Goal: Task Accomplishment & Management: Manage account settings

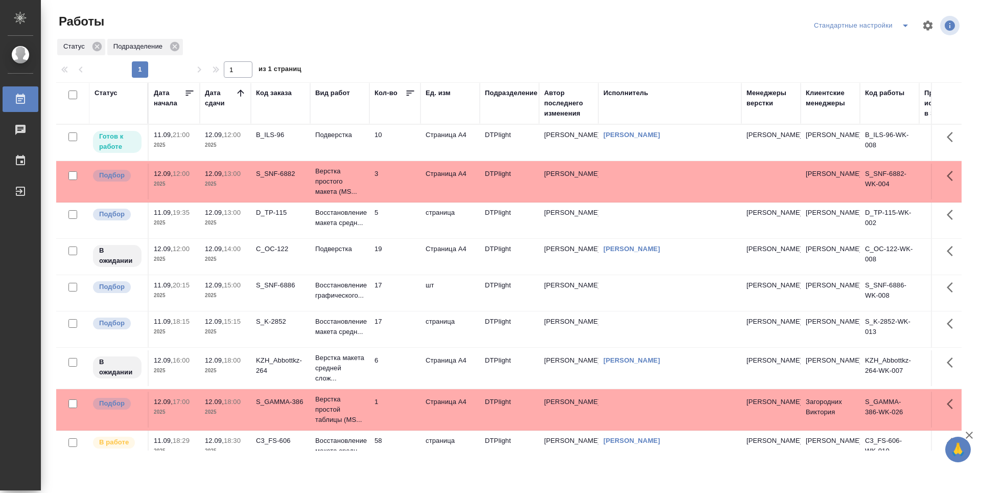
click at [402, 144] on td "10" at bounding box center [395, 143] width 51 height 36
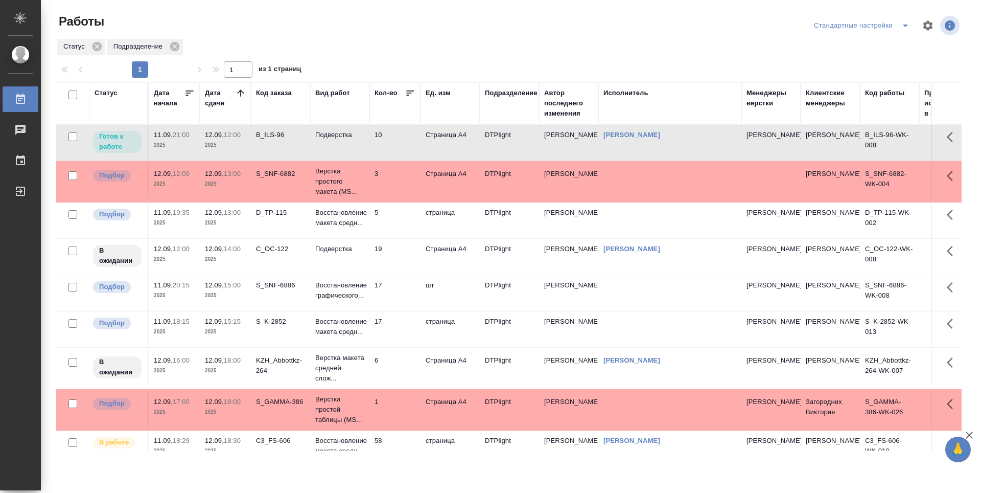
click at [402, 144] on td "10" at bounding box center [395, 143] width 51 height 36
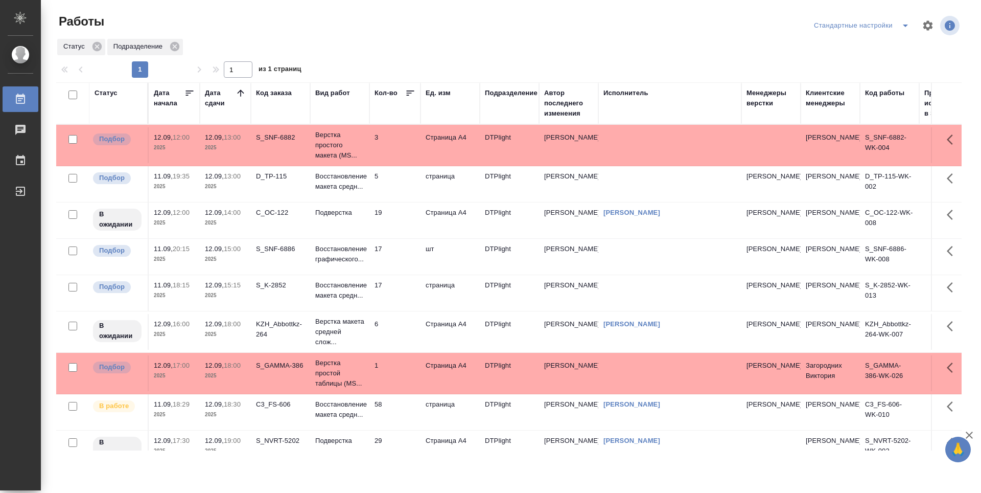
click at [400, 235] on td "19" at bounding box center [395, 220] width 51 height 36
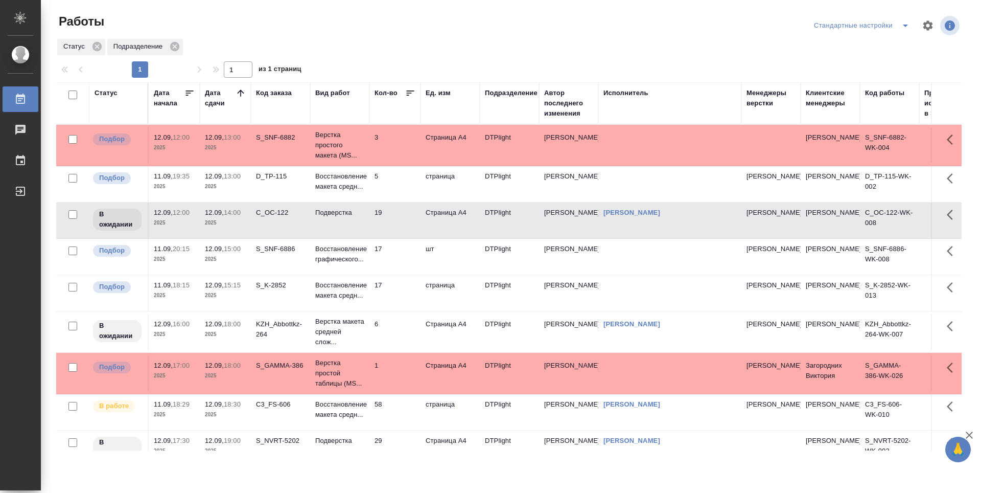
click at [403, 341] on td "6" at bounding box center [395, 332] width 51 height 36
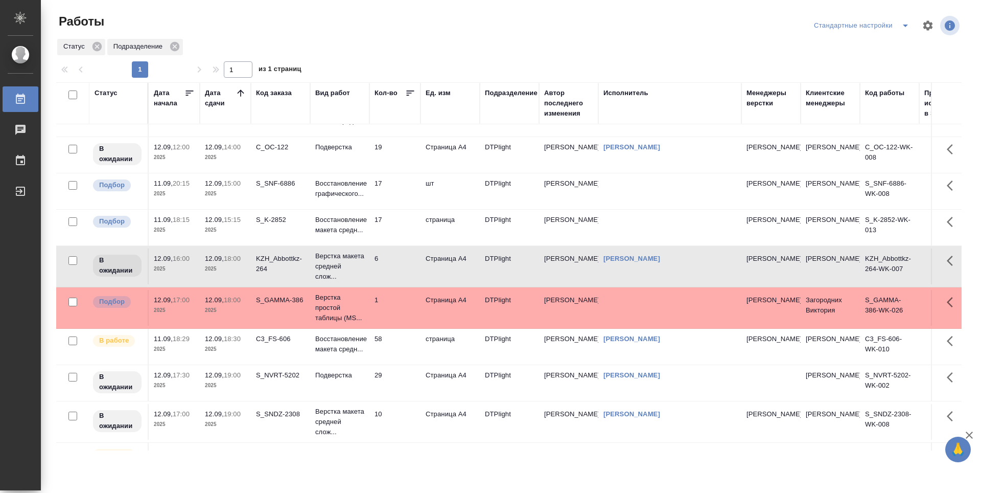
scroll to position [102, 0]
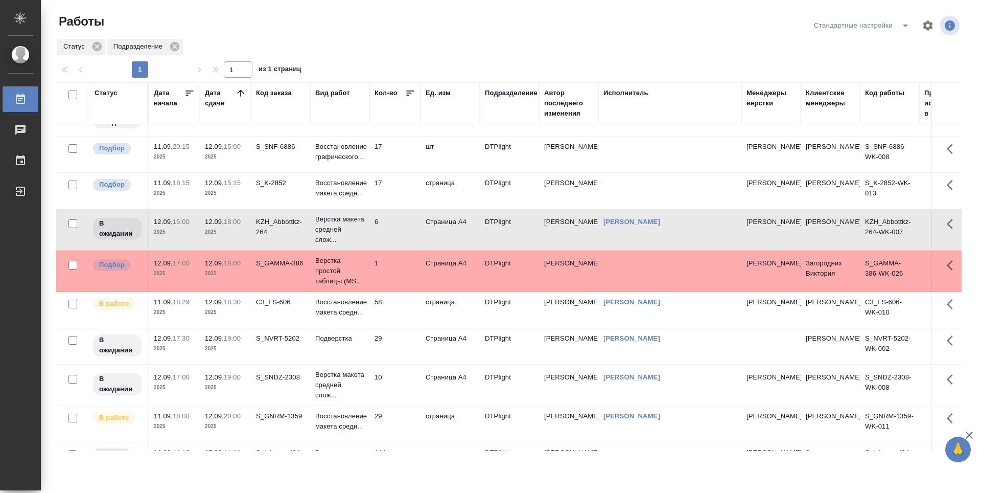
click at [407, 325] on td "58" at bounding box center [395, 310] width 51 height 36
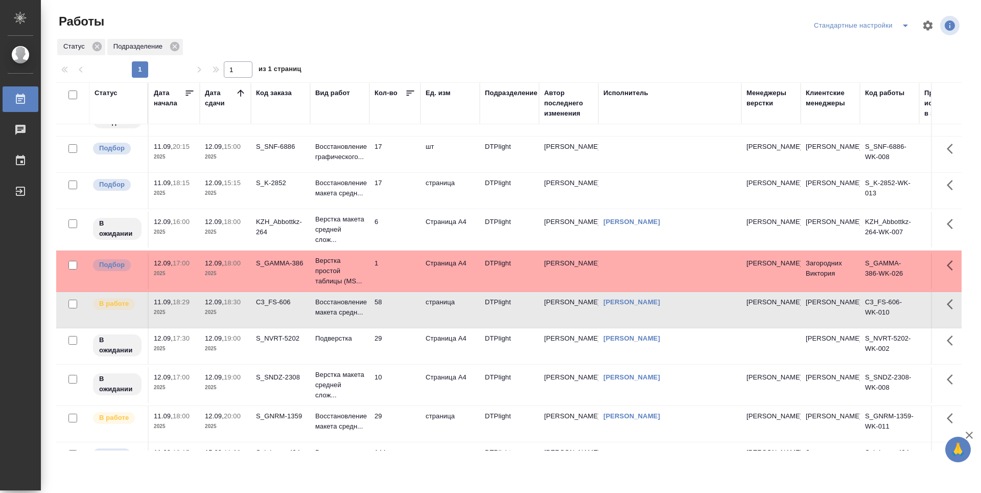
click at [406, 403] on td "10" at bounding box center [395, 385] width 51 height 36
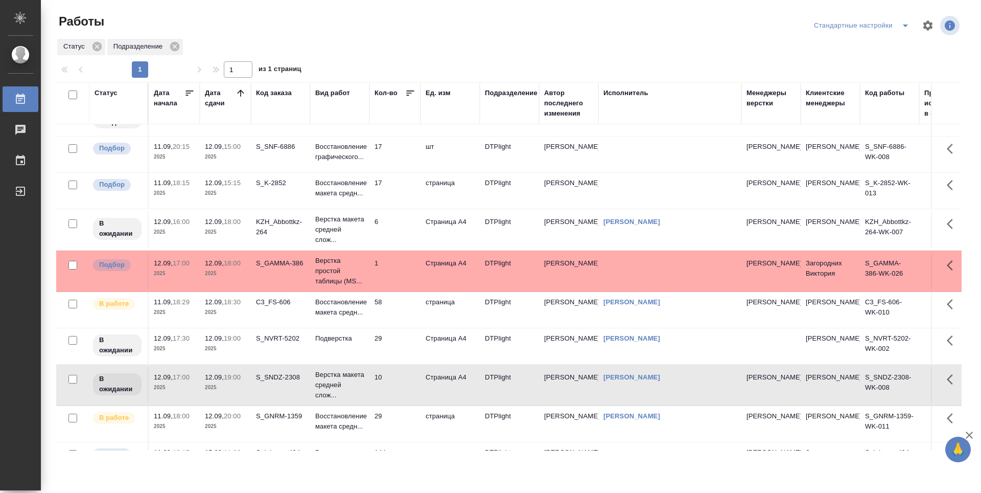
scroll to position [153, 0]
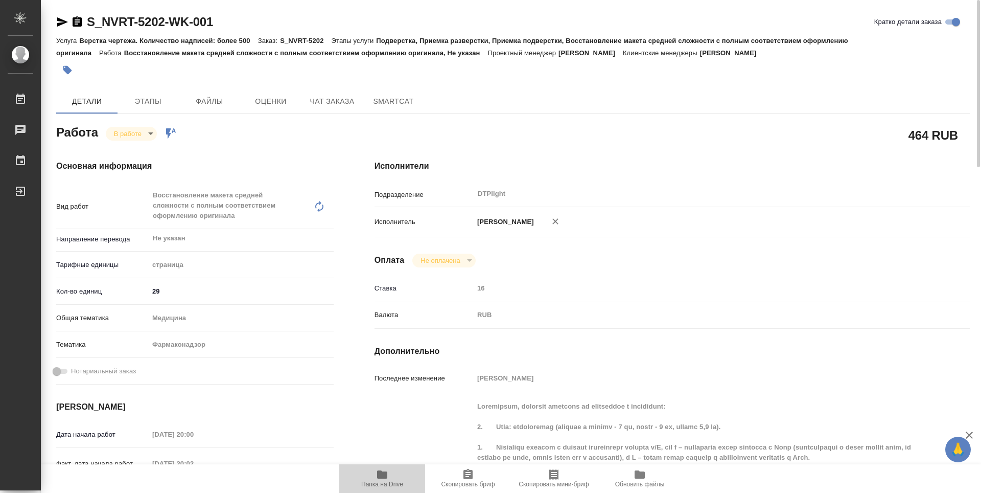
click at [381, 467] on button "Папка на Drive" at bounding box center [382, 478] width 86 height 29
click at [143, 138] on body "🙏 .cls-1 fill:#fff; AWATERA Guselnikov Roman Работы 0 Чаты График Выйти S_NVRT-…" at bounding box center [490, 246] width 981 height 493
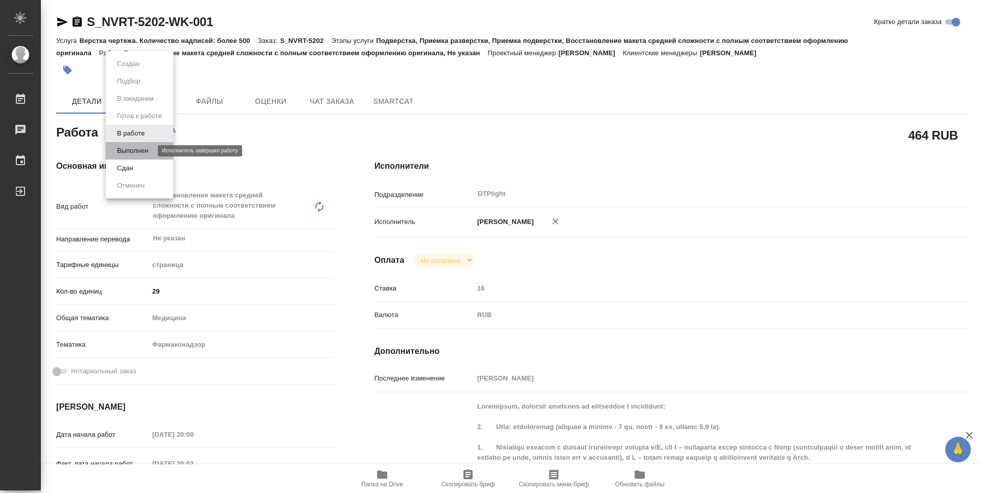
click at [132, 146] on button "Выполнен" at bounding box center [132, 150] width 37 height 11
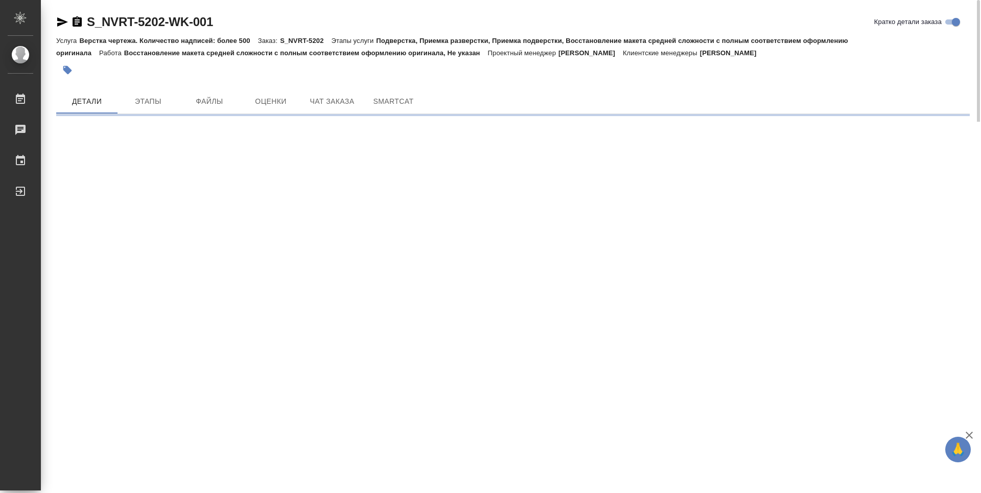
click at [78, 22] on icon "button" at bounding box center [77, 21] width 9 height 10
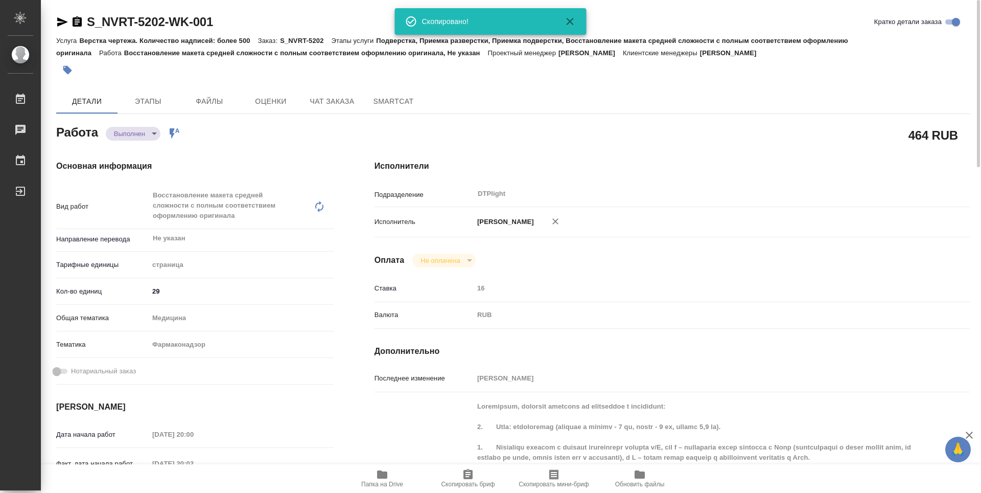
type textarea "x"
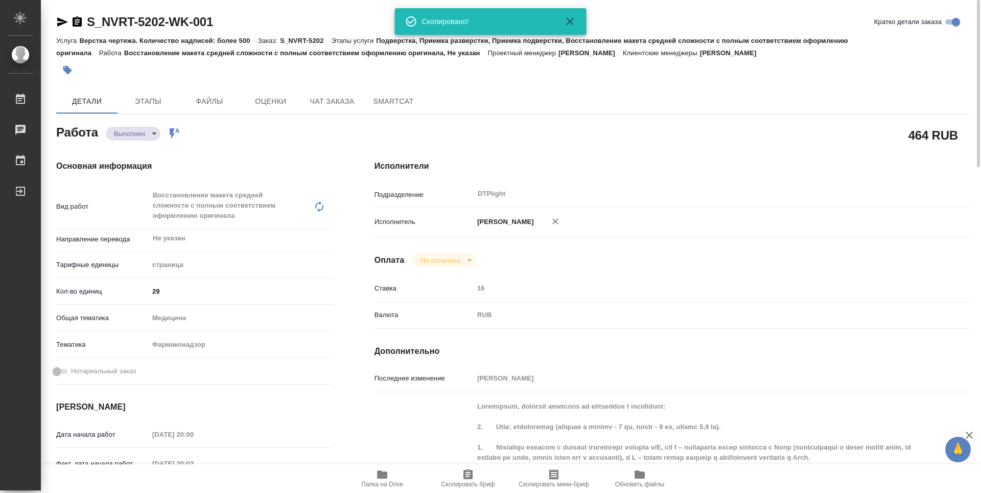
type textarea "x"
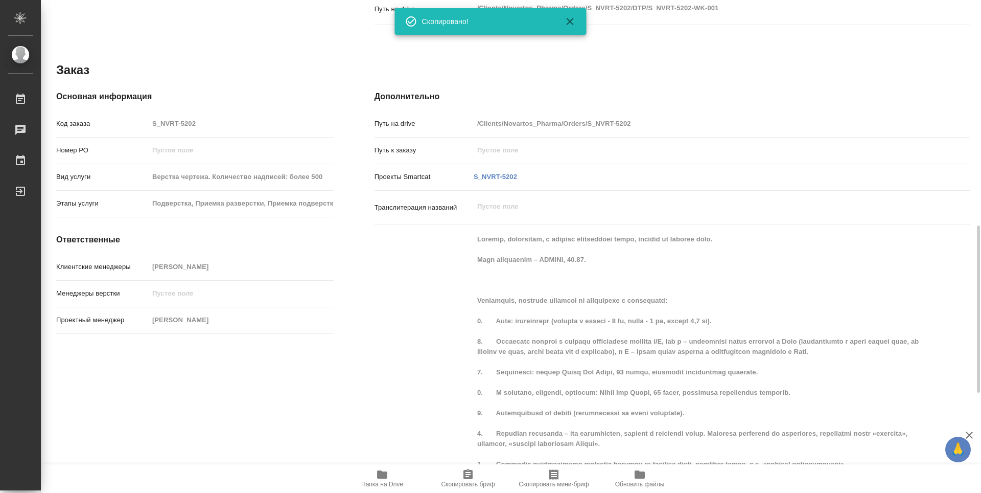
type textarea "x"
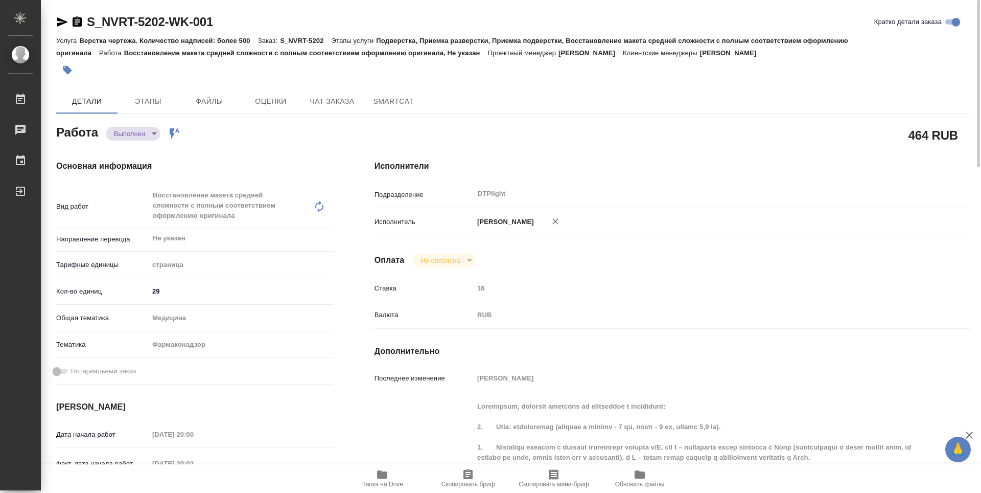
click at [152, 130] on body "🙏 .cls-1 fill:#fff; AWATERA Guselnikov Roman Работы 0 Чаты График Выйти S_NVRT-…" at bounding box center [490, 246] width 981 height 493
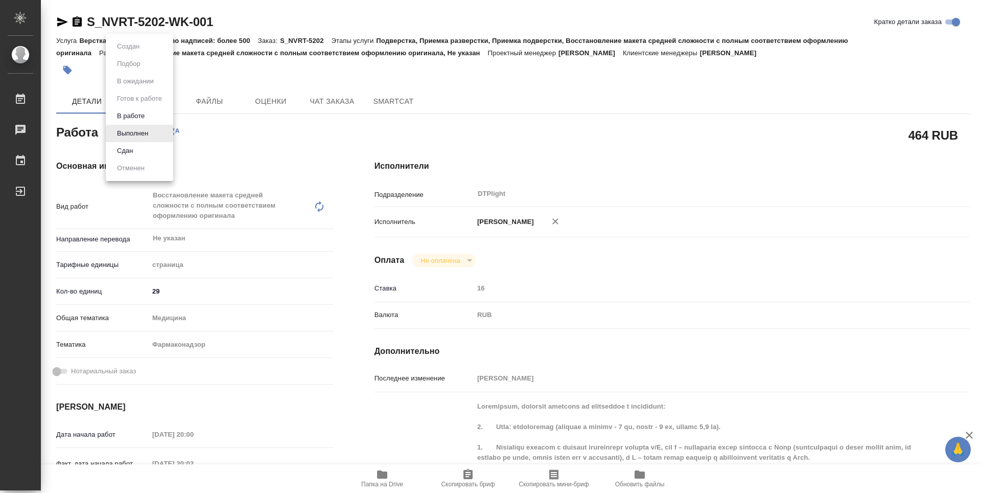
click at [142, 148] on li "Сдан" at bounding box center [139, 150] width 67 height 17
type textarea "x"
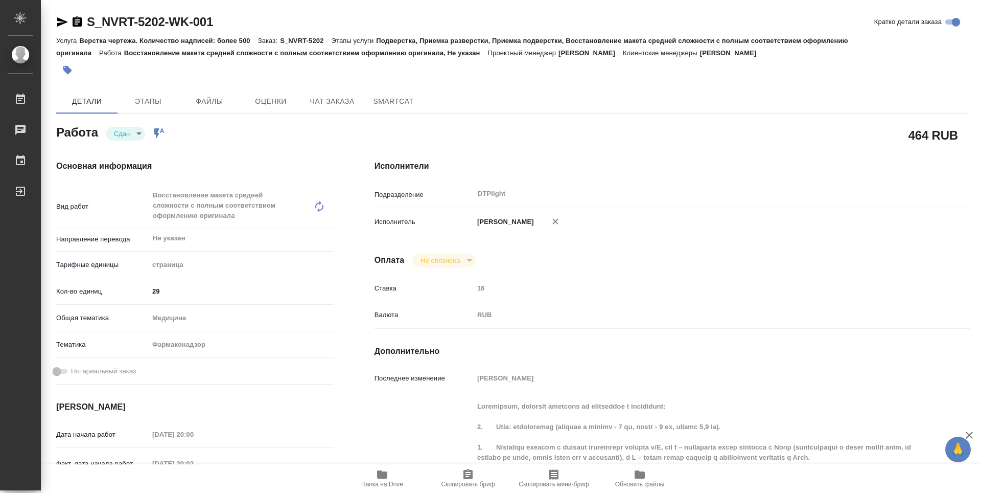
type textarea "x"
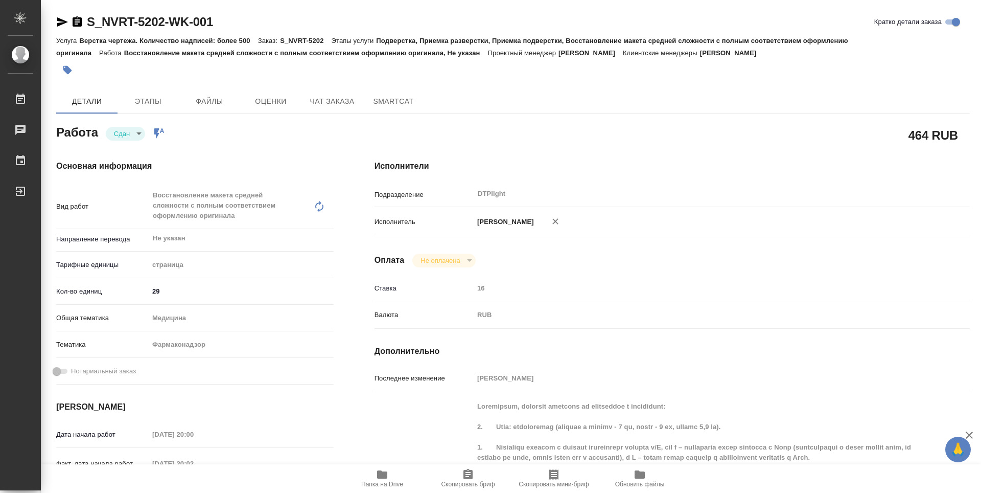
type textarea "x"
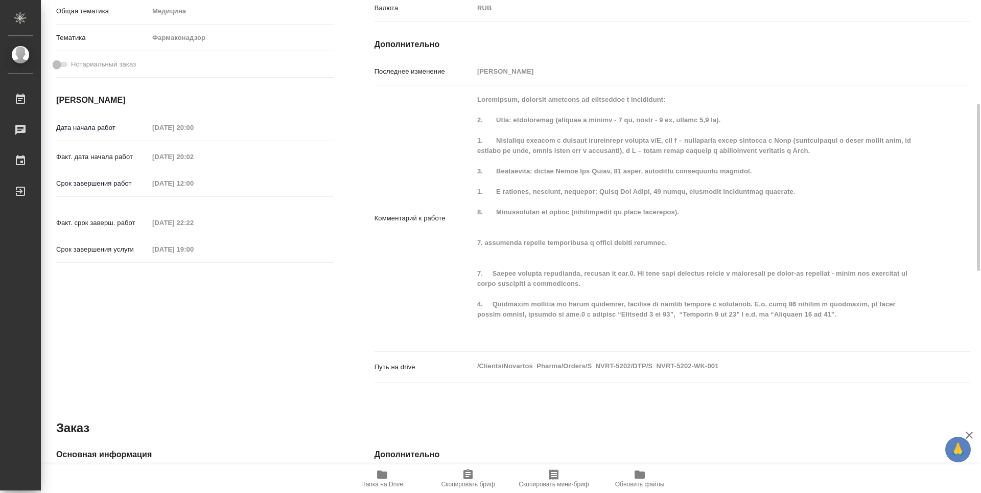
type textarea "x"
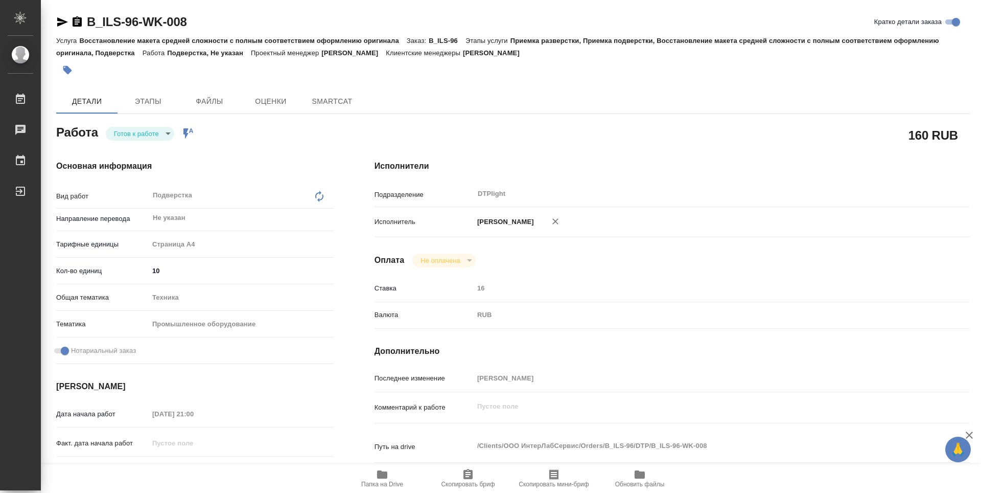
type textarea "x"
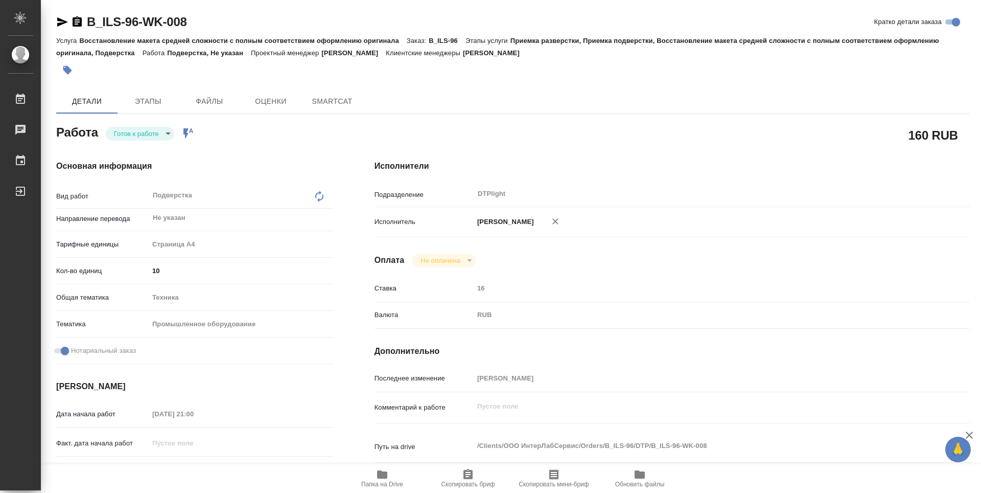
type textarea "x"
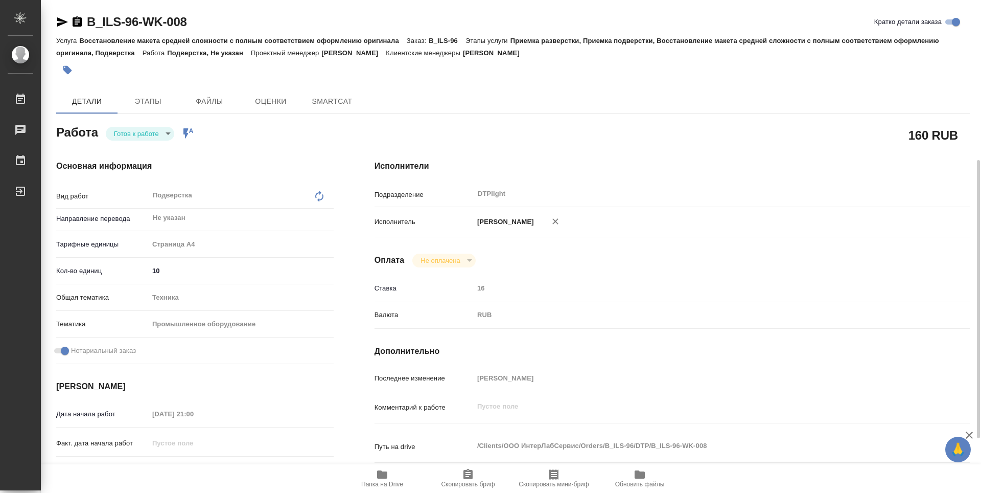
scroll to position [102, 0]
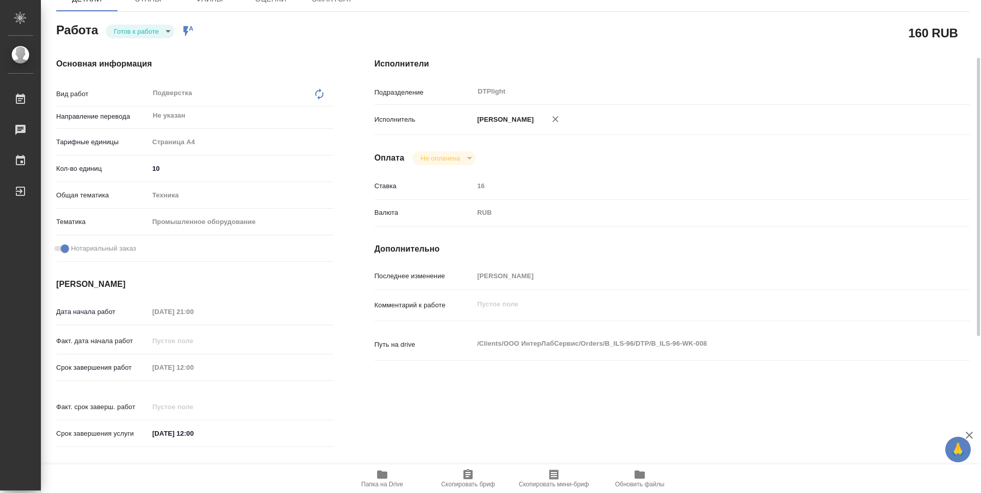
type textarea "x"
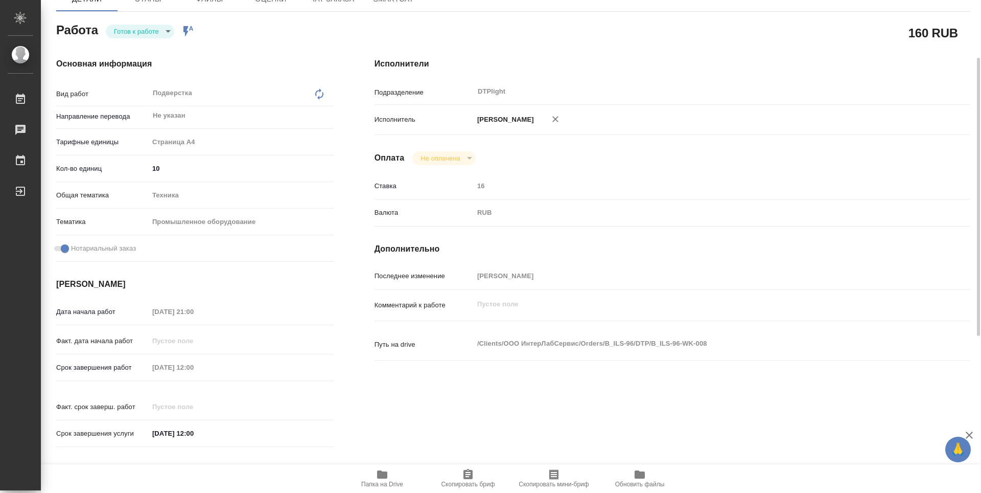
click at [375, 475] on span "Папка на Drive" at bounding box center [383, 477] width 74 height 19
type textarea "x"
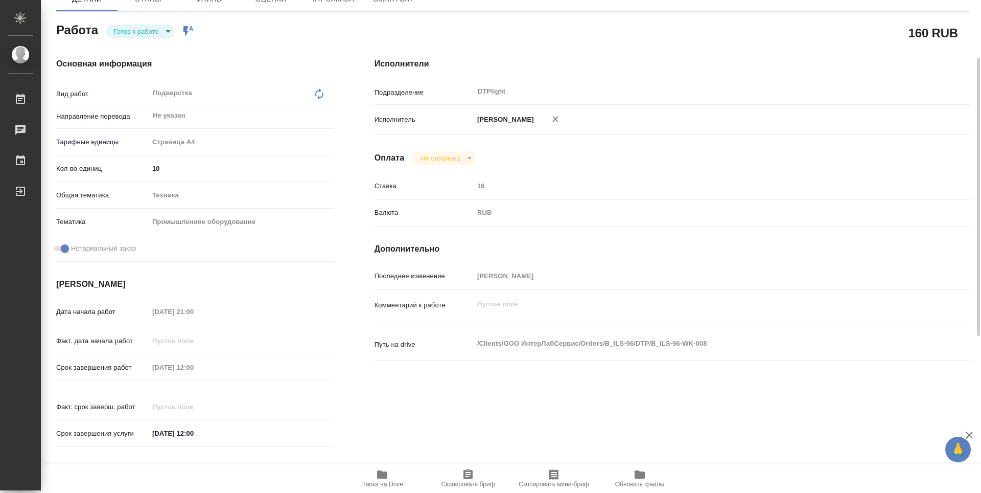
type textarea "x"
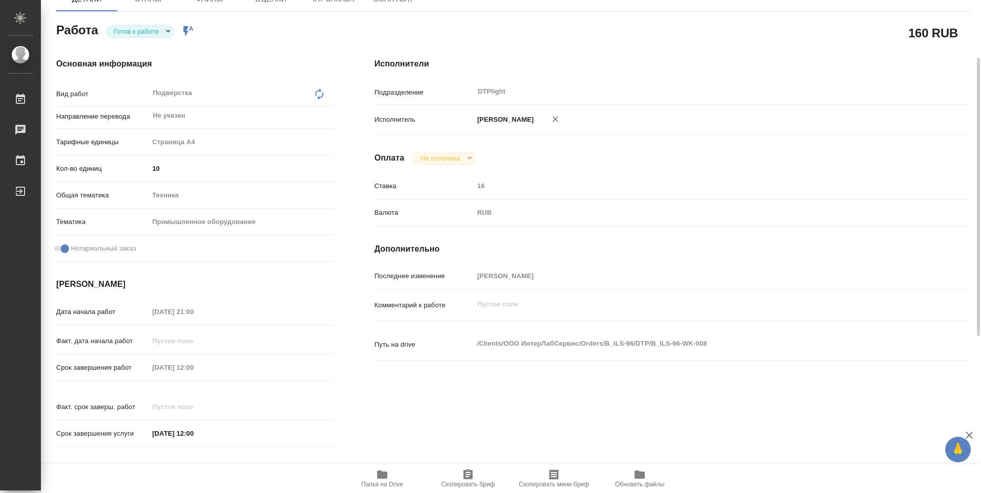
type textarea "x"
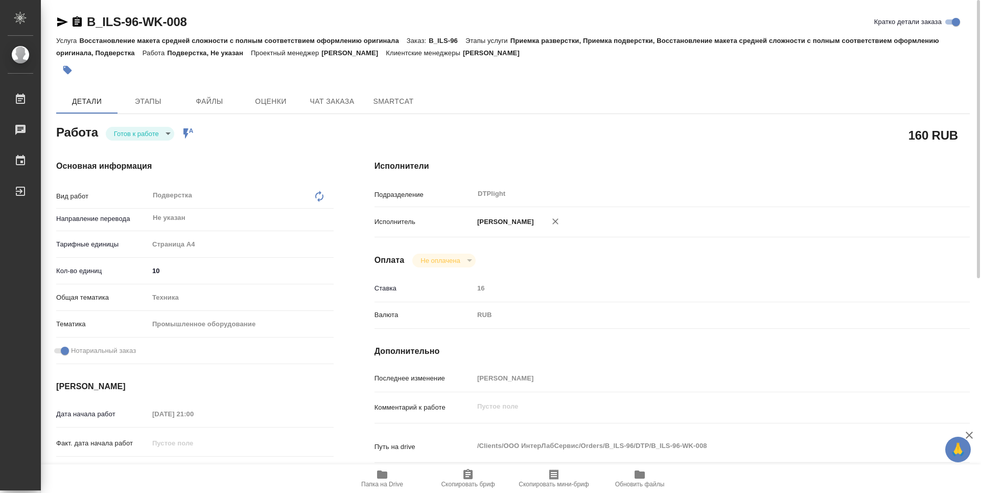
click at [168, 133] on body "🙏 .cls-1 fill:#fff; AWATERA Guselnikov Roman Работы 0 Чаты График Выйти B_ILS-9…" at bounding box center [490, 246] width 981 height 493
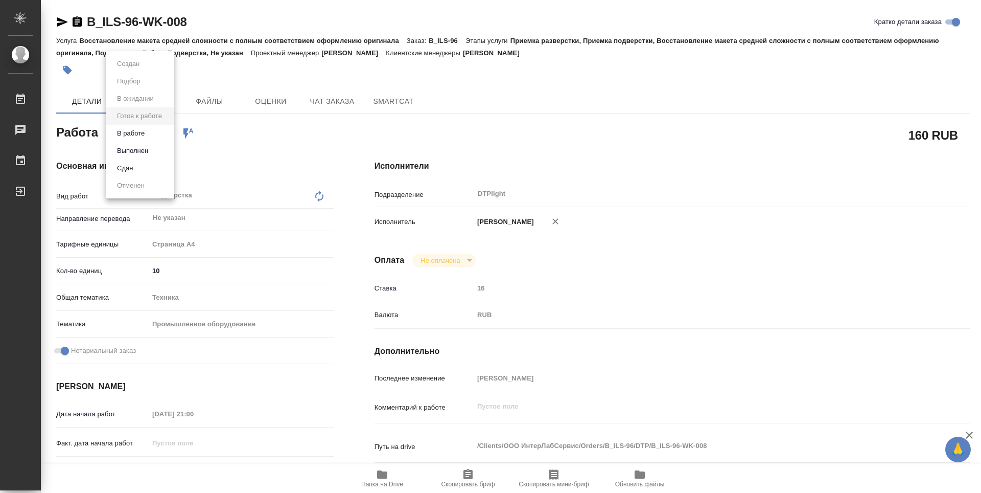
click at [138, 137] on button "В работе" at bounding box center [131, 133] width 34 height 11
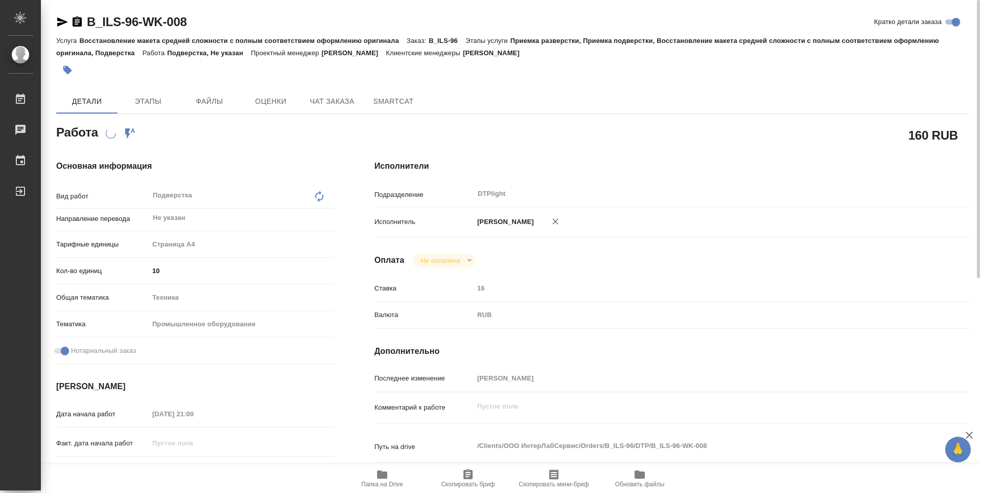
click at [82, 22] on icon "button" at bounding box center [77, 21] width 9 height 10
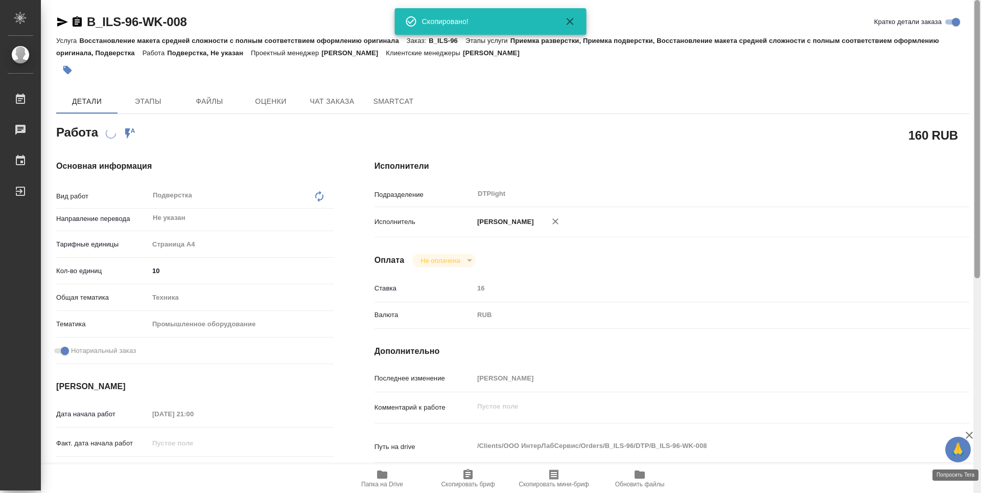
click at [981, 489] on div at bounding box center [978, 246] width 8 height 493
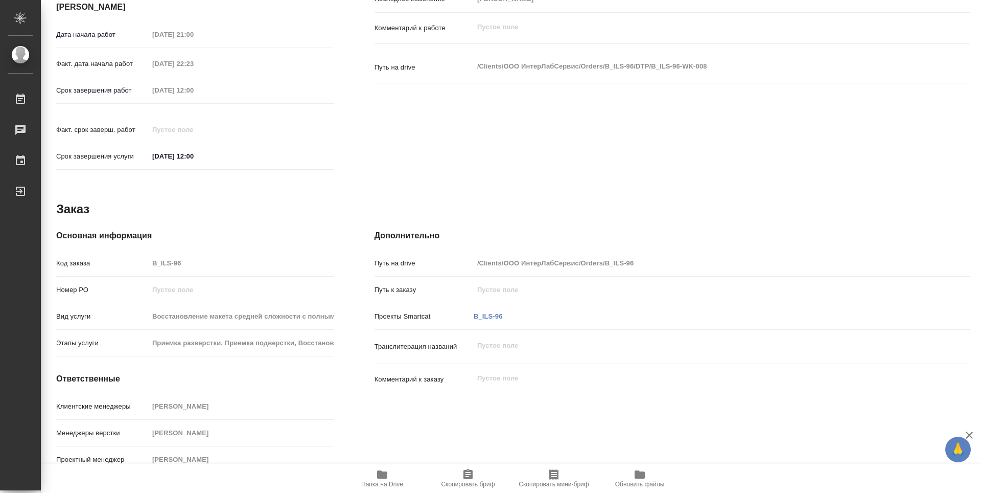
type textarea "x"
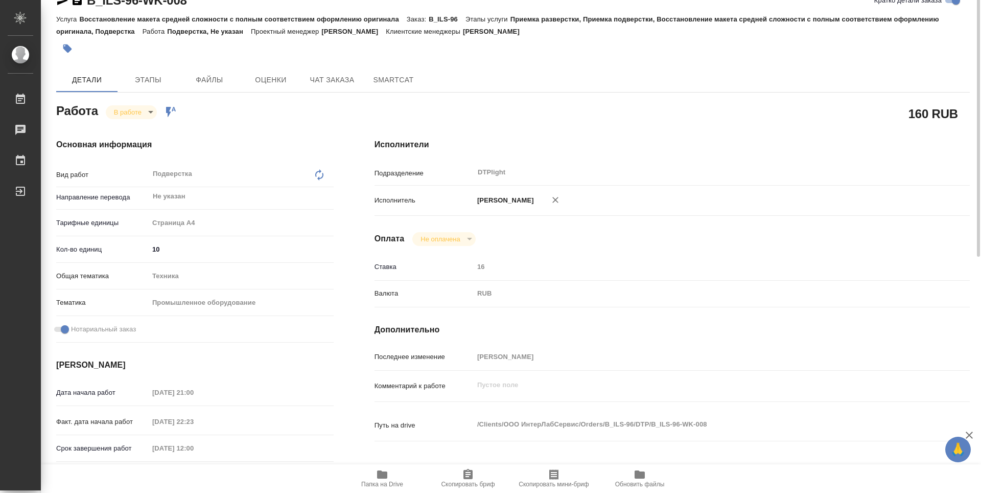
scroll to position [0, 0]
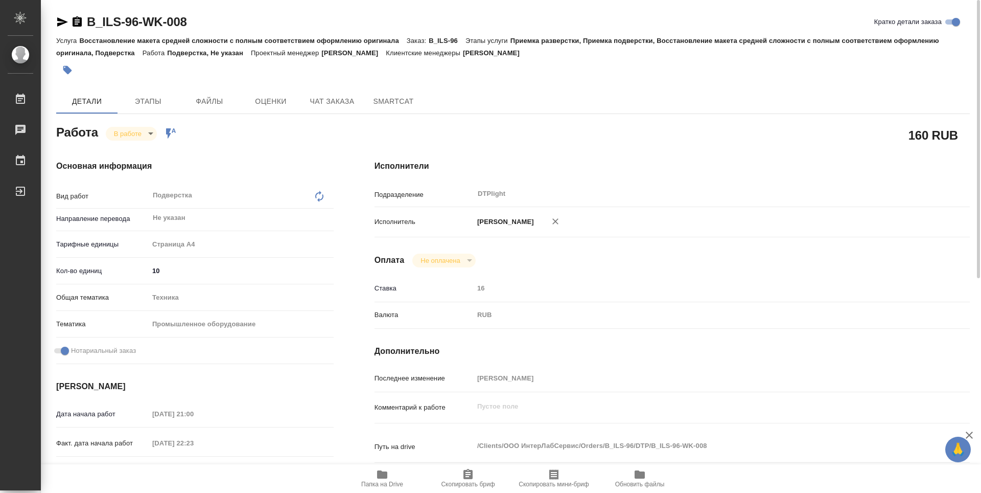
click at [384, 475] on icon "button" at bounding box center [382, 474] width 10 height 8
click at [150, 133] on body "🙏 .cls-1 fill:#fff; AWATERA Guselnikov Roman Работы 0 Чаты График Выйти B_ILS-9…" at bounding box center [490, 246] width 981 height 493
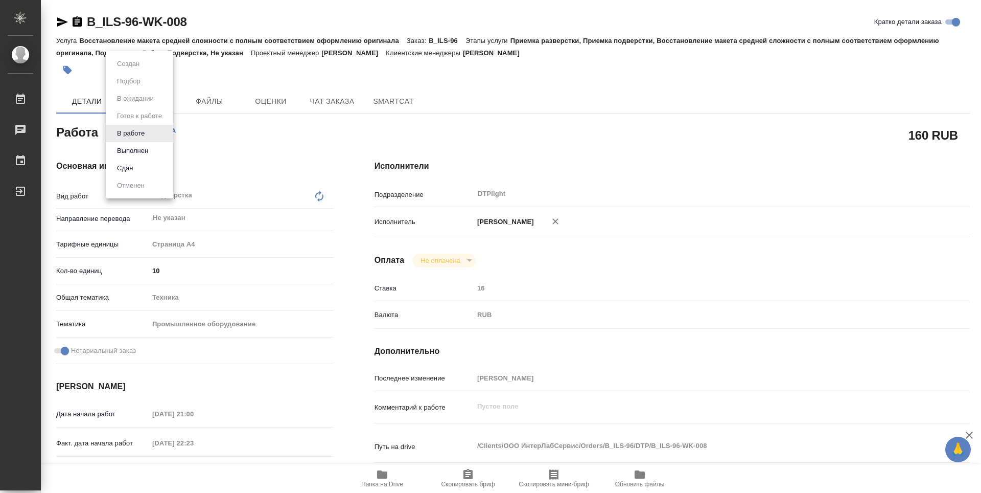
click at [150, 149] on button "Выполнен" at bounding box center [132, 150] width 37 height 11
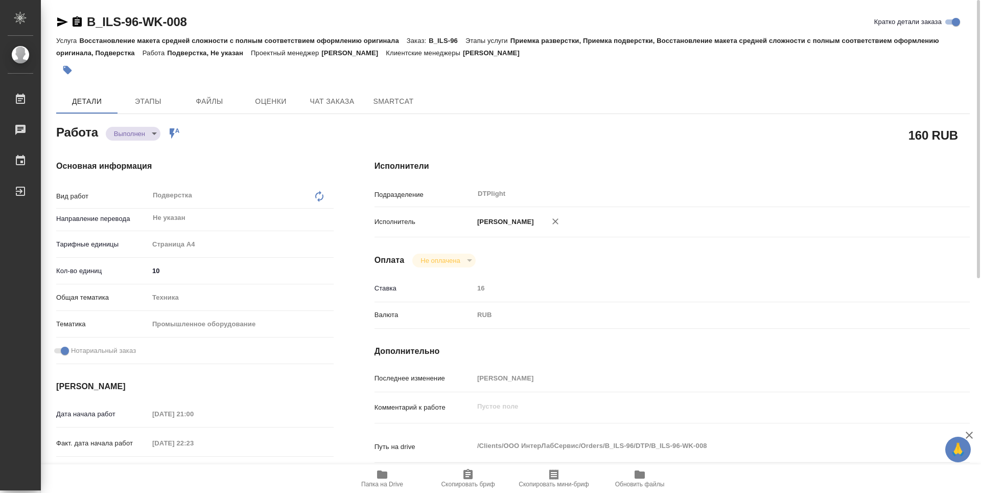
type textarea "x"
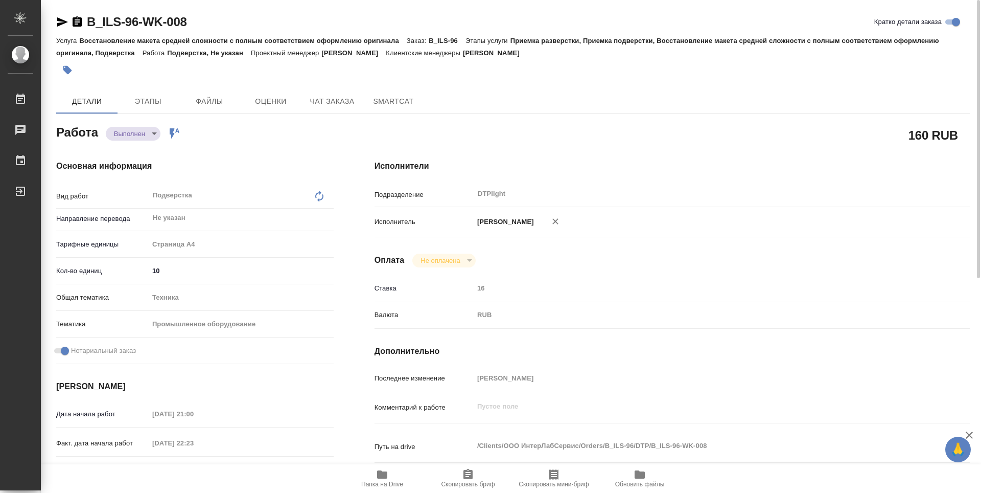
type textarea "x"
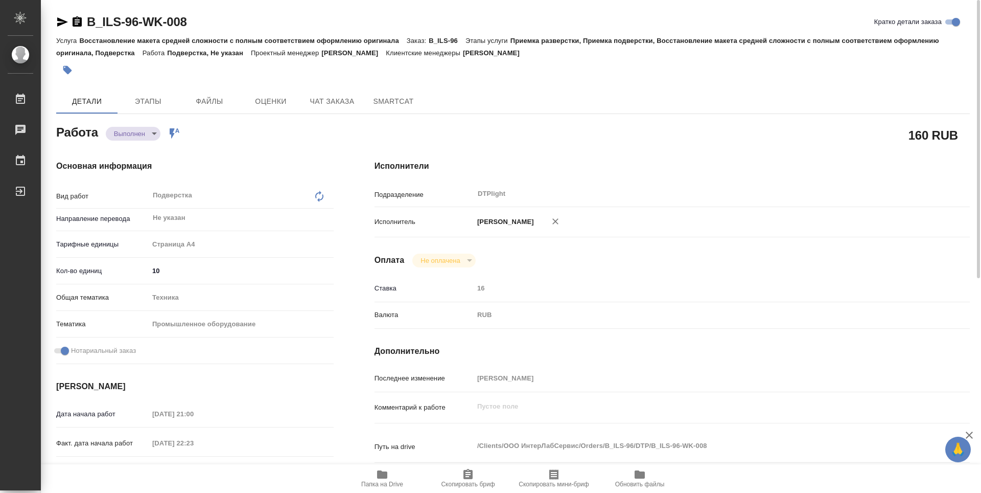
click at [77, 20] on icon "button" at bounding box center [77, 21] width 9 height 10
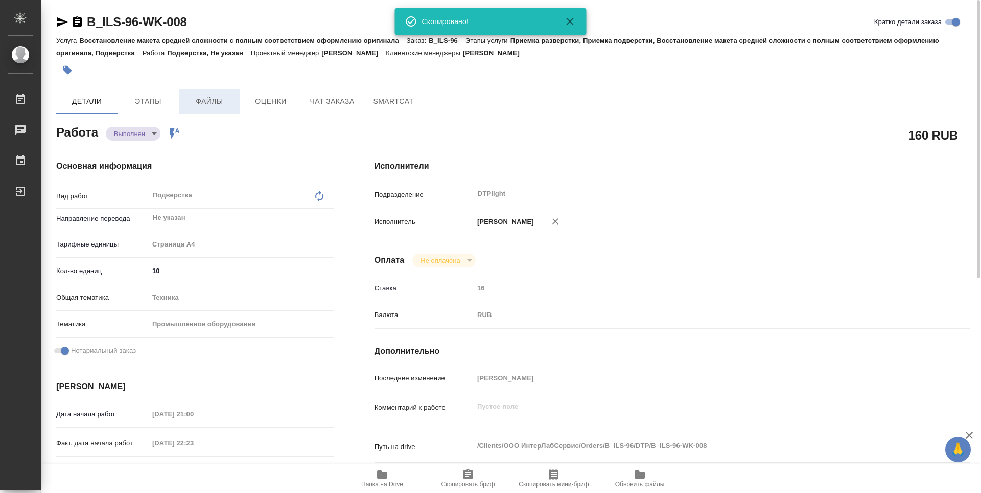
type textarea "x"
